Goal: Transaction & Acquisition: Purchase product/service

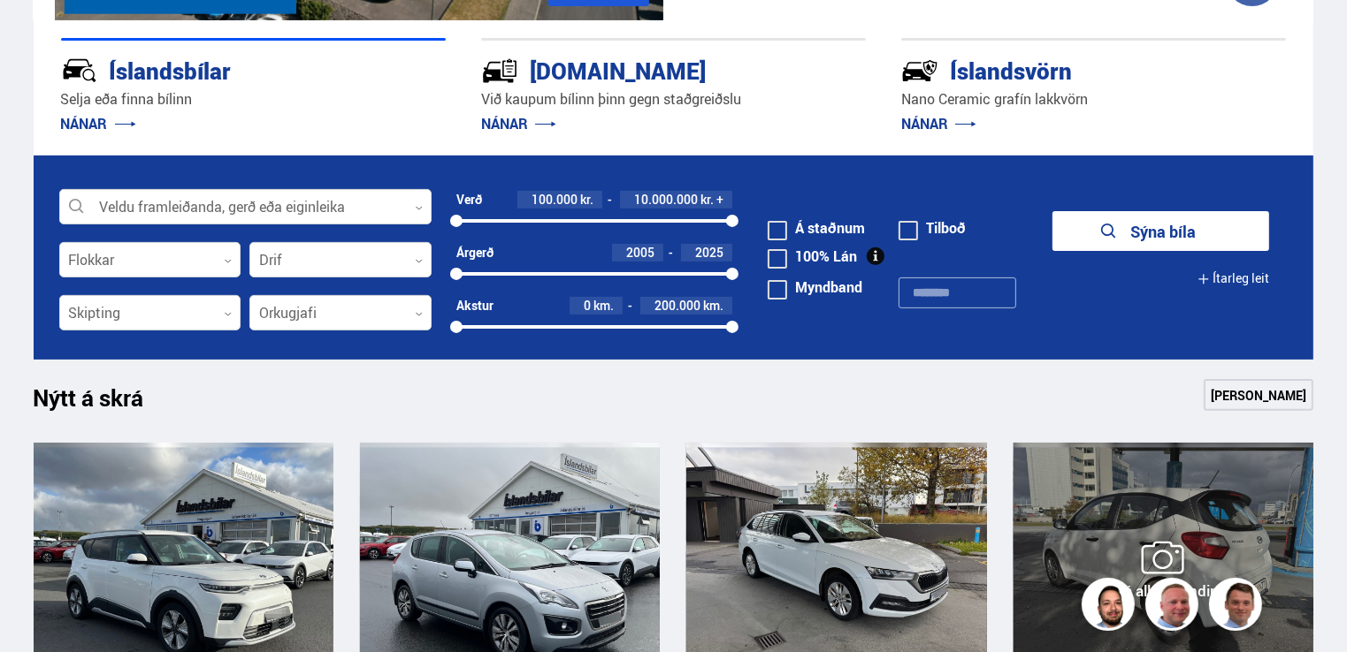
scroll to position [354, 0]
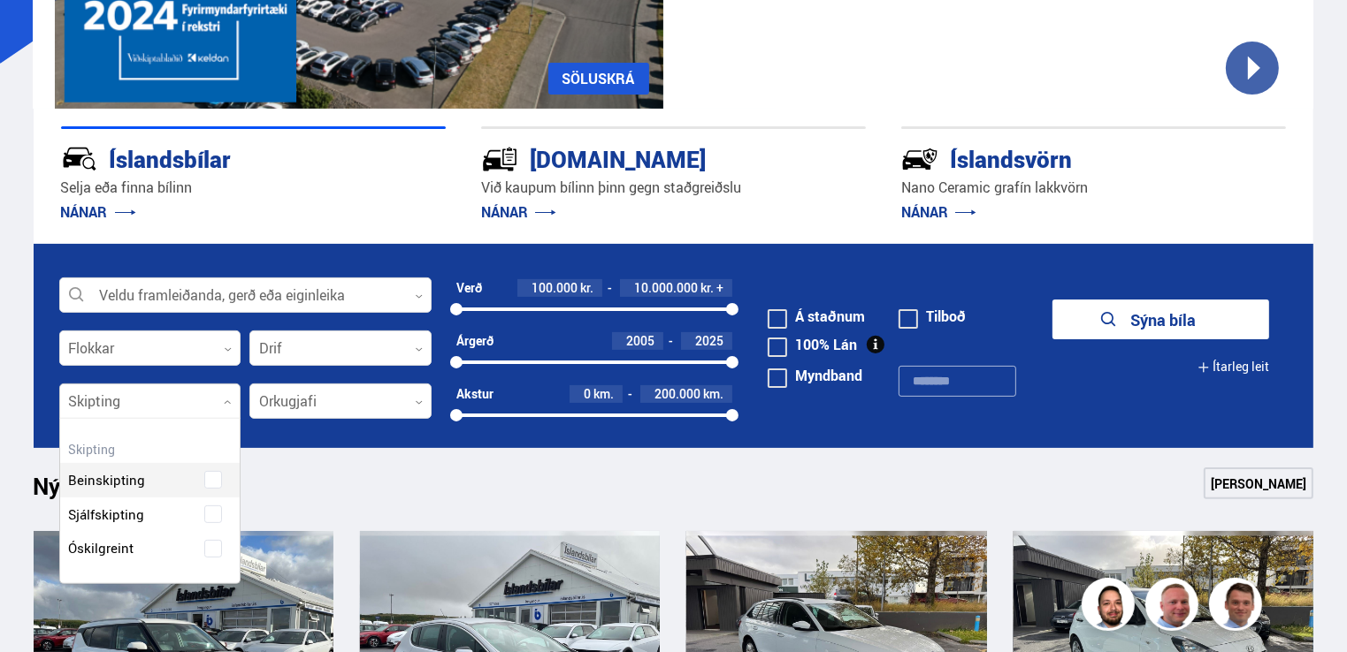
click at [225, 404] on icon at bounding box center [228, 403] width 8 height 8
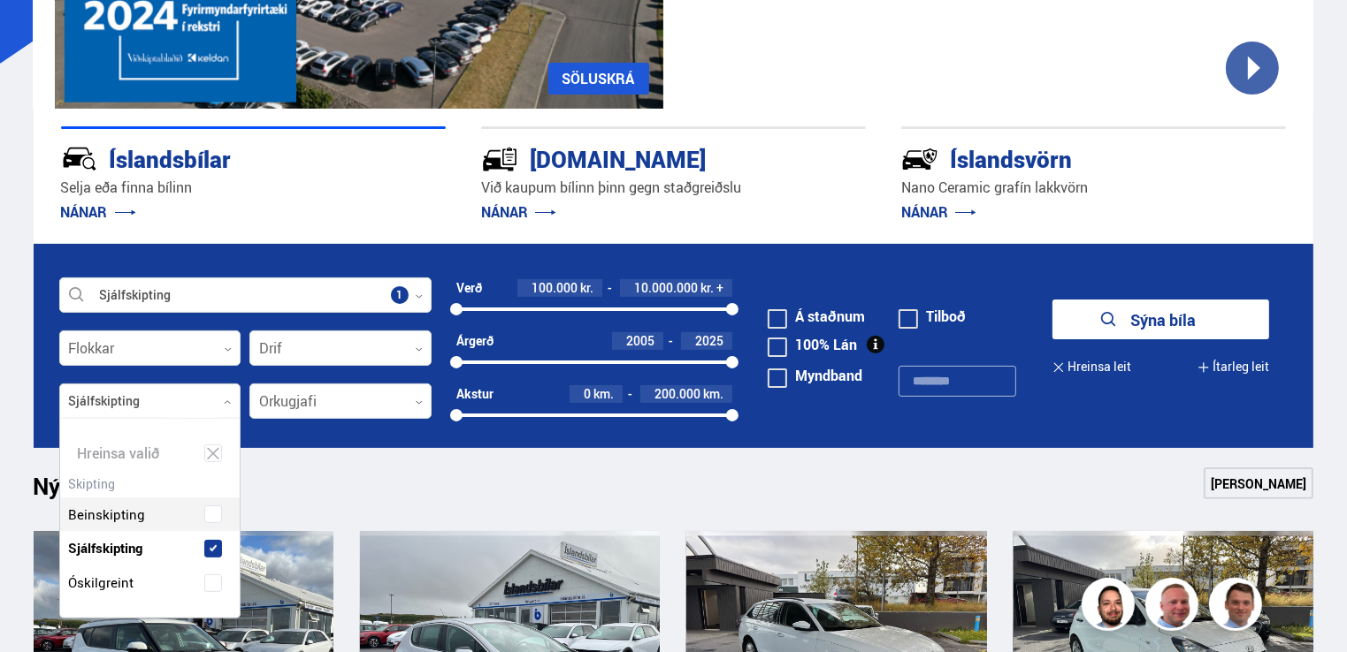
scroll to position [198, 180]
click at [160, 515] on div "Beinskipting Sjálfskipting Óskilgreint" at bounding box center [150, 535] width 180 height 129
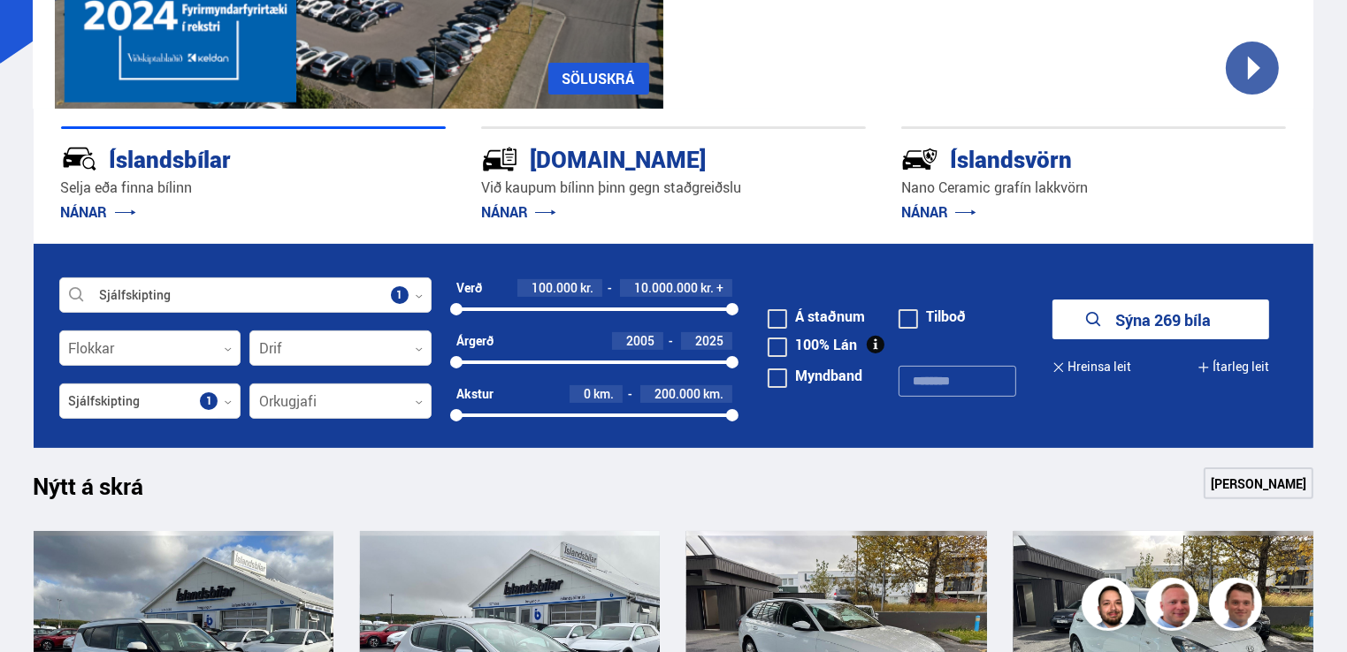
click at [516, 361] on div at bounding box center [594, 363] width 277 height 4
click at [538, 362] on div at bounding box center [621, 363] width 221 height 4
click at [576, 362] on div at bounding box center [636, 363] width 194 height 4
click at [630, 308] on div at bounding box center [594, 310] width 277 height 4
click at [590, 310] on div at bounding box center [542, 310] width 173 height 4
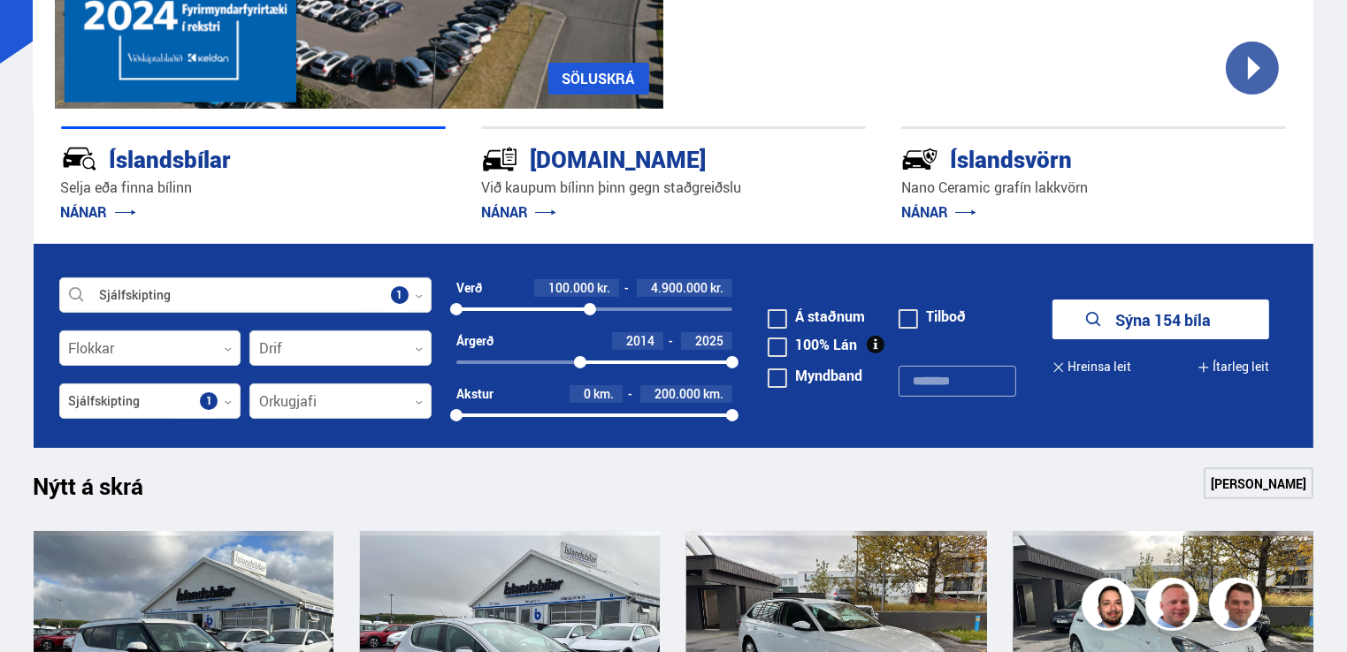
click at [557, 309] on div at bounding box center [523, 310] width 134 height 4
click at [537, 309] on div at bounding box center [506, 310] width 101 height 4
click at [515, 309] on div at bounding box center [496, 310] width 81 height 4
click at [502, 309] on div at bounding box center [485, 310] width 58 height 4
click at [1119, 314] on button "Sýna 17 bíla" at bounding box center [1160, 320] width 217 height 40
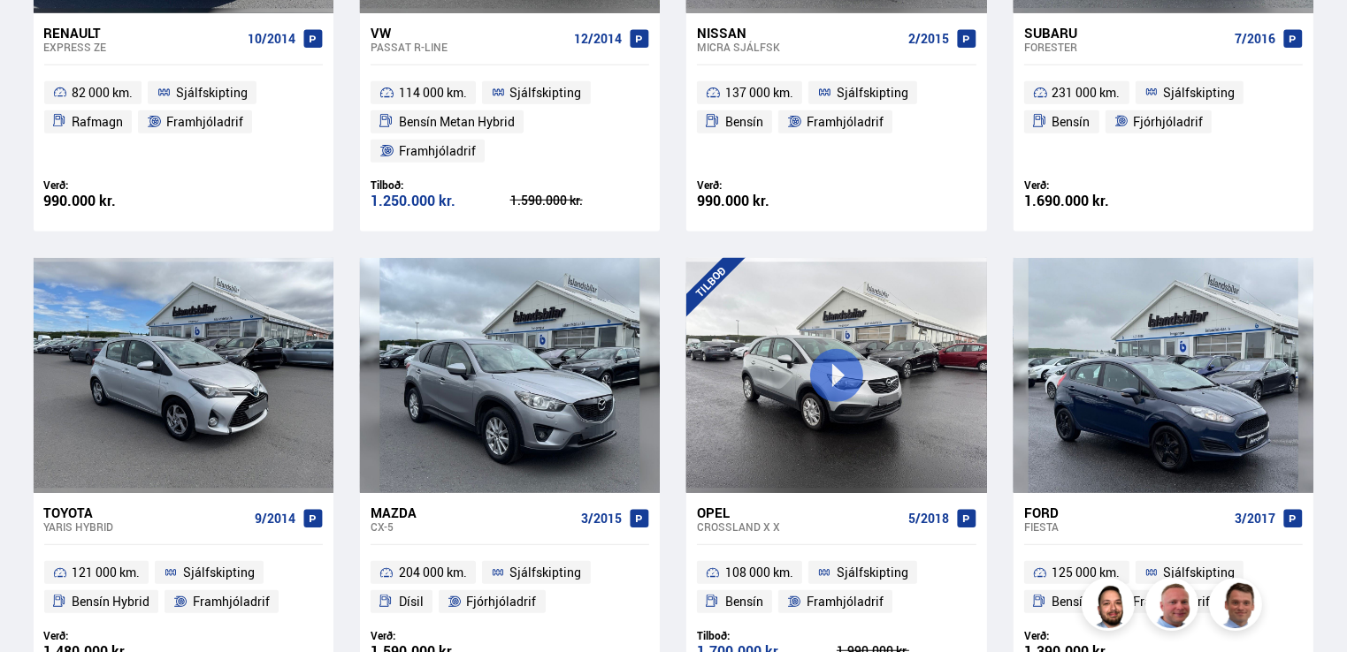
scroll to position [1149, 0]
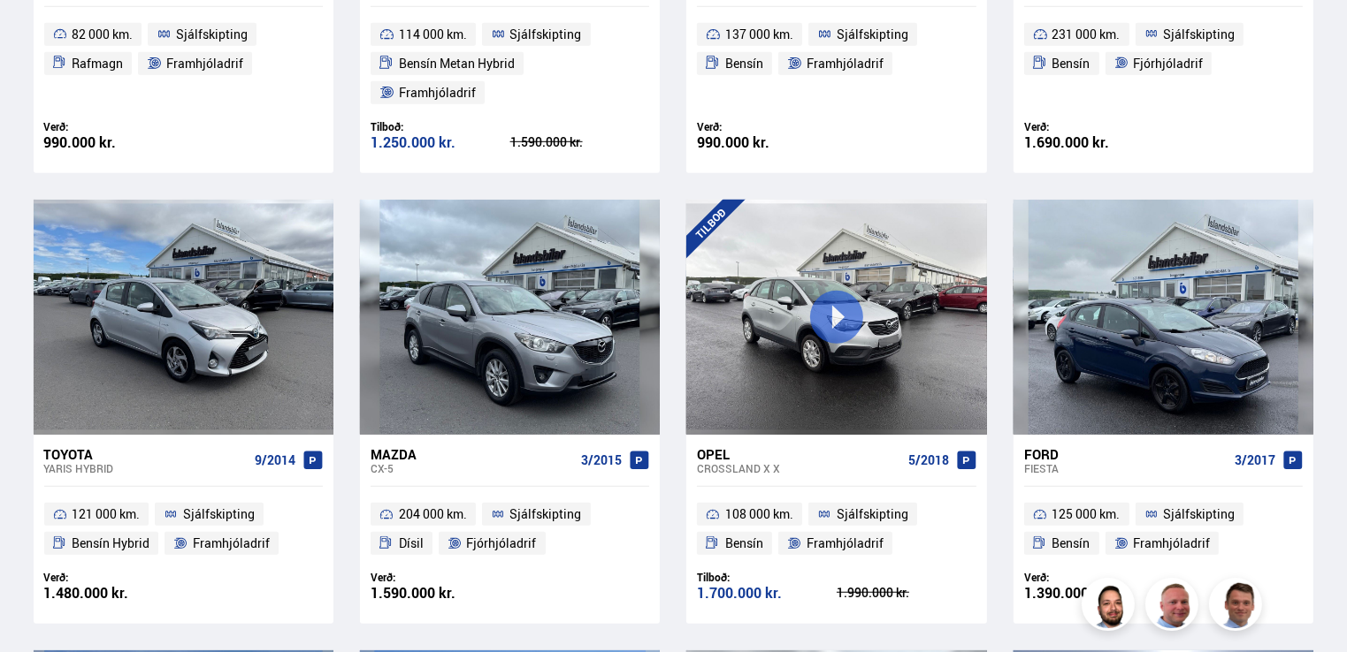
click at [820, 507] on icon at bounding box center [824, 514] width 15 height 15
